Goal: Navigation & Orientation: Understand site structure

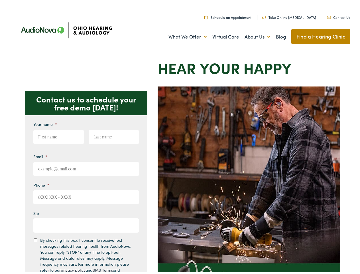
click at [180, 137] on img at bounding box center [249, 213] width 183 height 257
click at [183, 35] on link "What We Offer" at bounding box center [188, 35] width 39 height 21
click at [252, 35] on link "About Us" at bounding box center [258, 35] width 26 height 21
